Goal: Navigation & Orientation: Find specific page/section

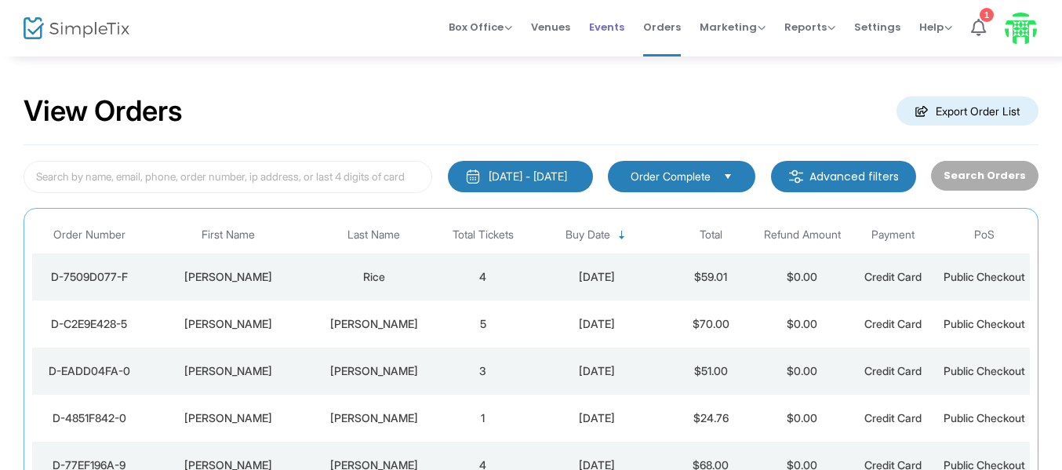
click at [609, 31] on span "Events" at bounding box center [606, 27] width 35 height 40
